Goal: Task Accomplishment & Management: Complete application form

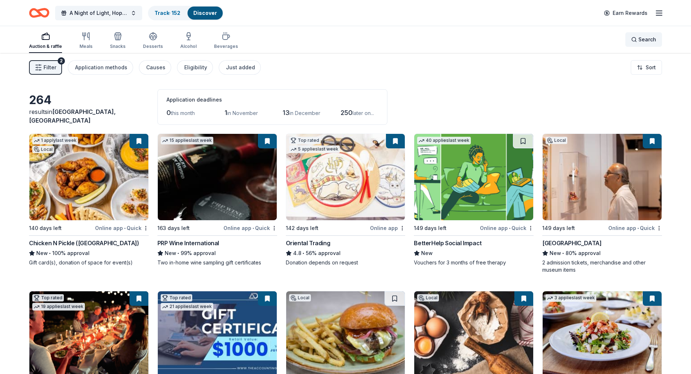
click at [651, 39] on span "Search" at bounding box center [648, 39] width 18 height 9
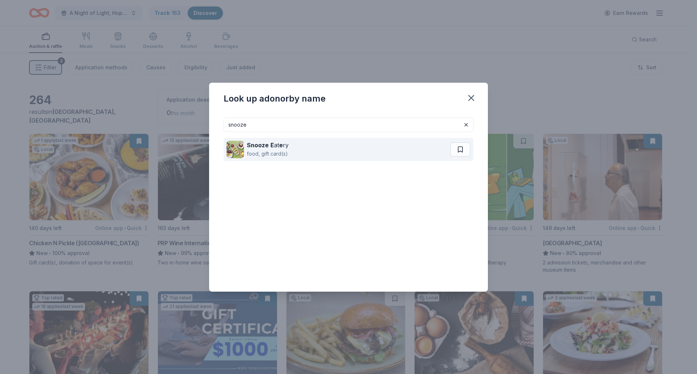
click at [256, 143] on strong "Snooze" at bounding box center [258, 145] width 22 height 7
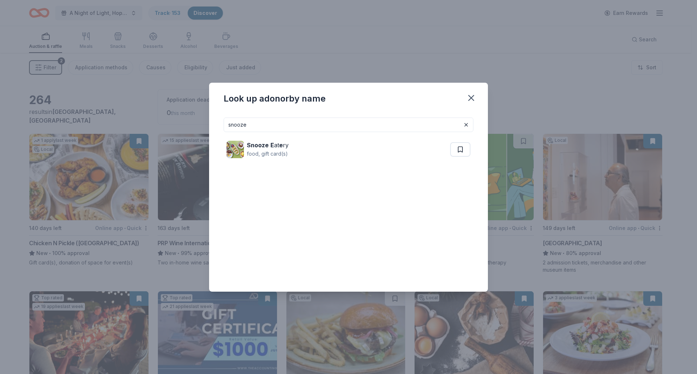
drag, startPoint x: 290, startPoint y: 124, endPoint x: 119, endPoint y: 126, distance: 170.9
click at [119, 126] on div "Look up a donor by name snooze Snooze E at e ry food, gift card(s)" at bounding box center [348, 187] width 697 height 374
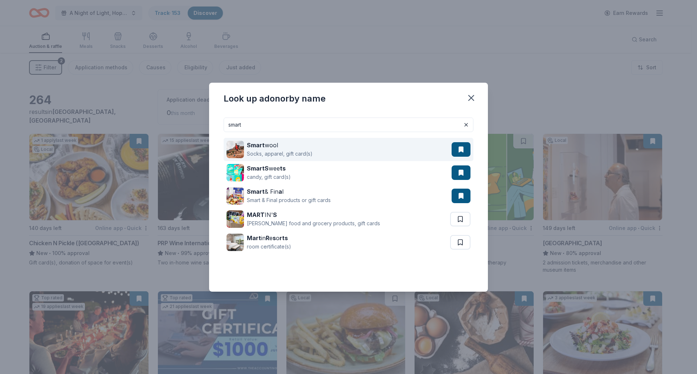
type input "smart"
click at [366, 157] on div "Smart wool Socks, apparel, gift card(s)" at bounding box center [338, 149] width 225 height 23
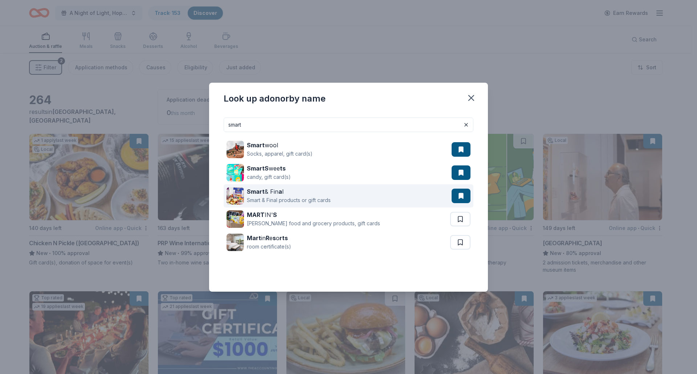
click at [351, 201] on div "Smart & Fin a l Smart & Final products or gift cards" at bounding box center [338, 195] width 225 height 23
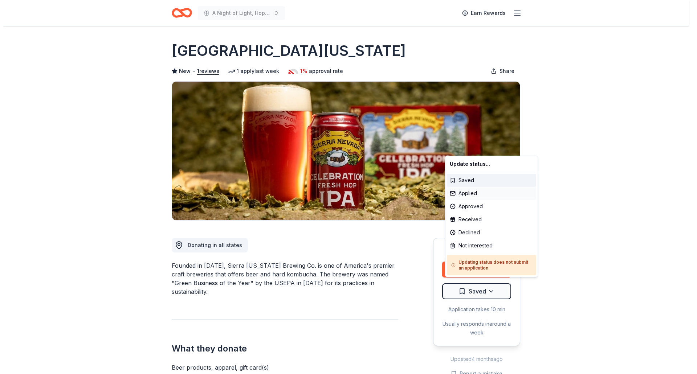
scroll to position [145, 0]
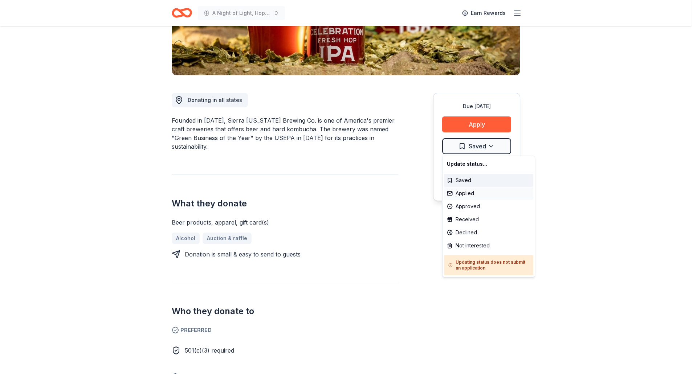
click at [468, 196] on div "Applied" at bounding box center [488, 193] width 89 height 13
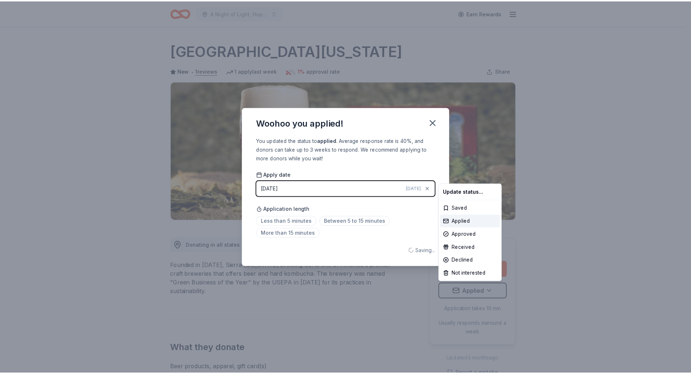
scroll to position [0, 0]
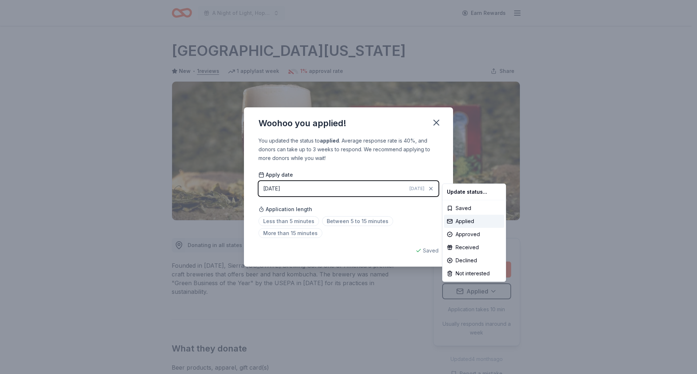
click at [436, 121] on html "A Night of Light, Hope, and Legacy Gala 2026 Earn Rewards Due in 125 days Share…" at bounding box center [348, 187] width 697 height 374
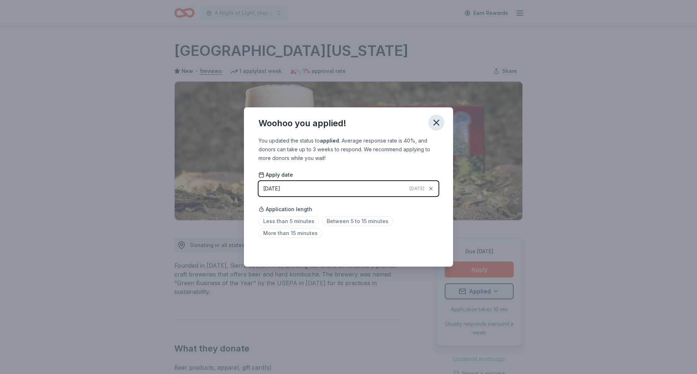
click at [437, 123] on icon "button" at bounding box center [436, 122] width 5 height 5
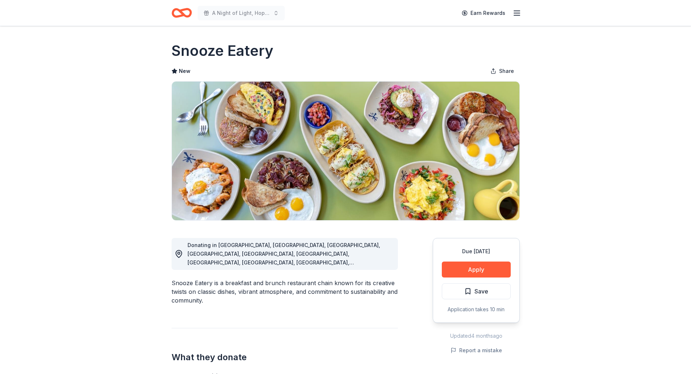
click at [502, 261] on div "Due in 140 days Apply Save Application takes 10 min" at bounding box center [476, 280] width 87 height 85
click at [501, 263] on button "Apply" at bounding box center [476, 270] width 69 height 16
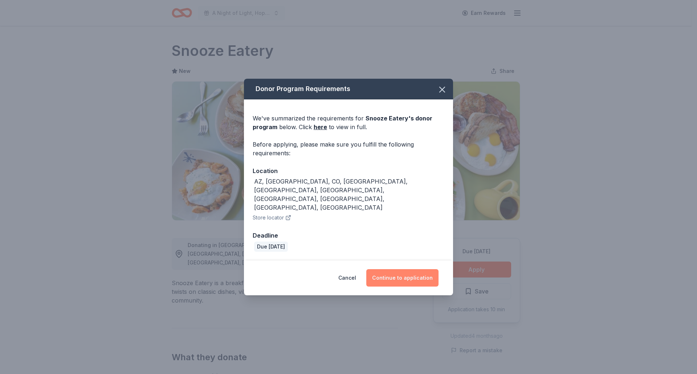
click at [384, 269] on button "Continue to application" at bounding box center [402, 277] width 72 height 17
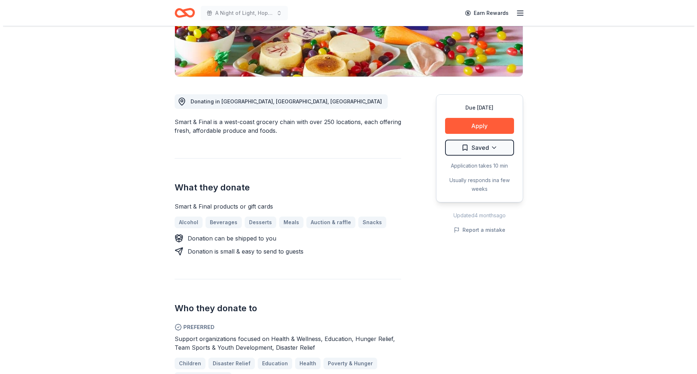
scroll to position [145, 0]
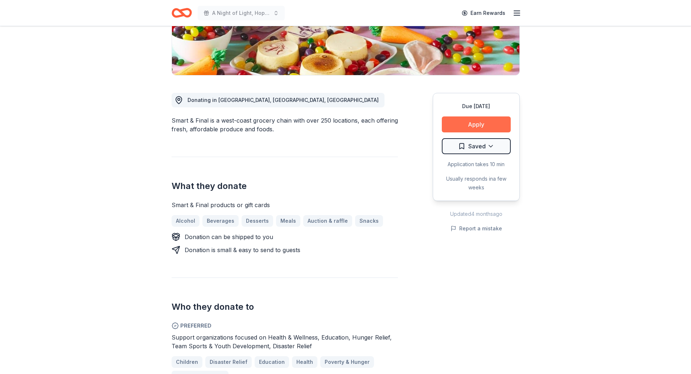
click at [481, 129] on button "Apply" at bounding box center [476, 124] width 69 height 16
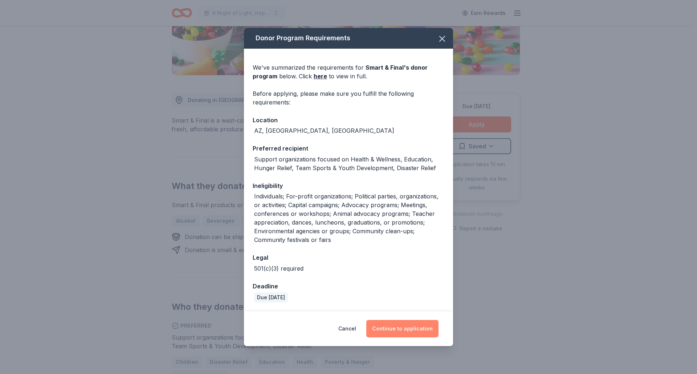
click at [400, 324] on button "Continue to application" at bounding box center [402, 328] width 72 height 17
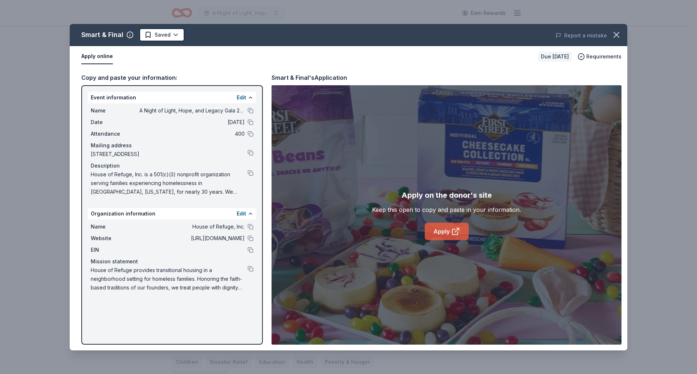
click at [449, 237] on link "Apply" at bounding box center [447, 231] width 44 height 17
click at [443, 228] on link "Apply" at bounding box center [447, 231] width 44 height 17
click at [451, 229] on icon at bounding box center [455, 231] width 9 height 9
